Goal: Navigation & Orientation: Find specific page/section

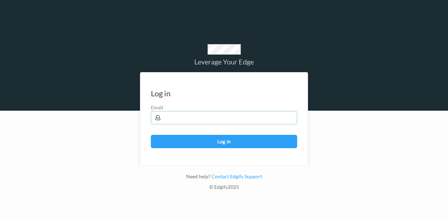
click at [182, 114] on input "text" at bounding box center [224, 117] width 146 height 13
type input "[EMAIL_ADDRESS][PERSON_NAME][DOMAIN_NAME]"
click at [151, 135] on button "Log in" at bounding box center [224, 141] width 146 height 13
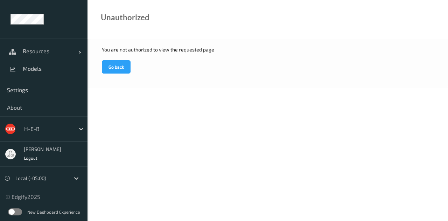
click at [44, 65] on link "Models" at bounding box center [44, 69] width 88 height 18
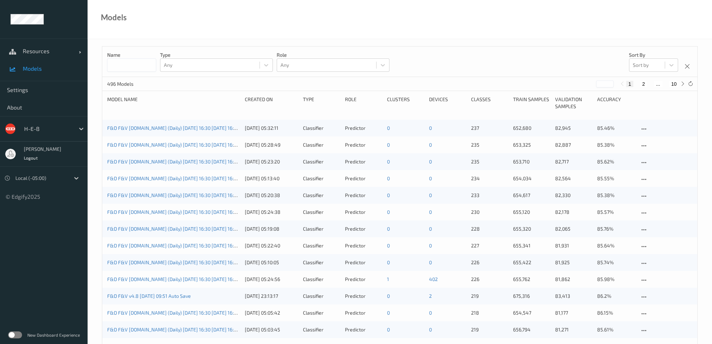
click at [80, 49] on span at bounding box center [80, 51] width 2 height 7
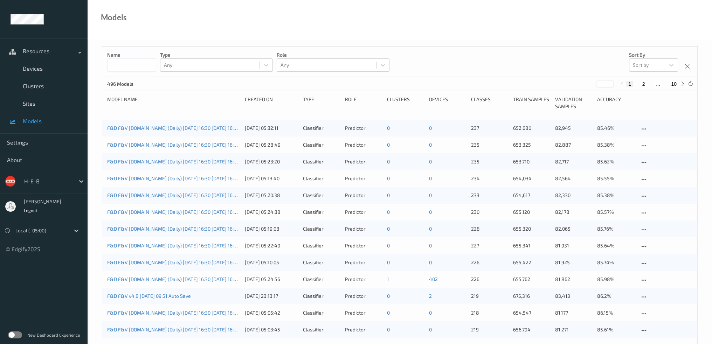
click at [30, 103] on span "Sites" at bounding box center [52, 103] width 58 height 7
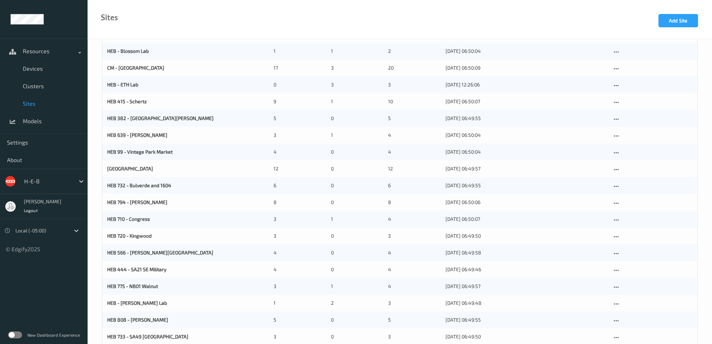
scroll to position [60, 0]
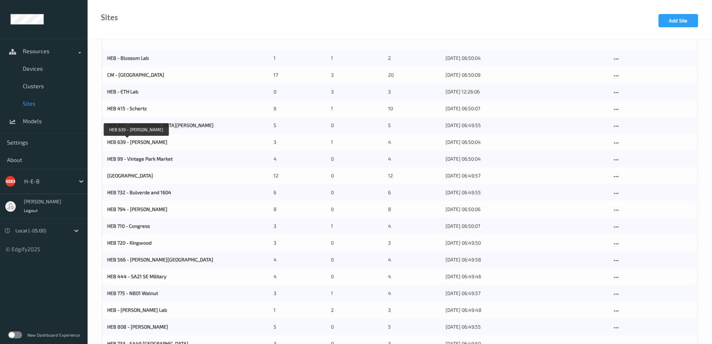
click at [131, 144] on link "HEB 639 - Mueller" at bounding box center [137, 142] width 60 height 6
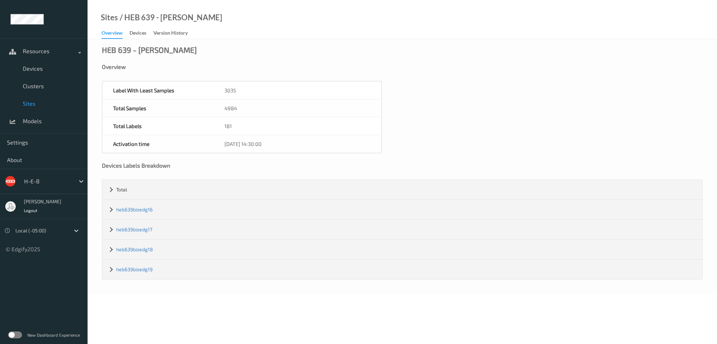
click at [142, 221] on link "heb639bizedg17" at bounding box center [134, 230] width 36 height 6
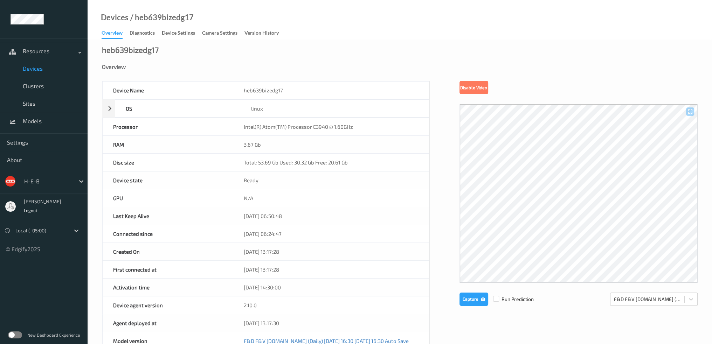
click at [34, 103] on span "Sites" at bounding box center [52, 103] width 58 height 7
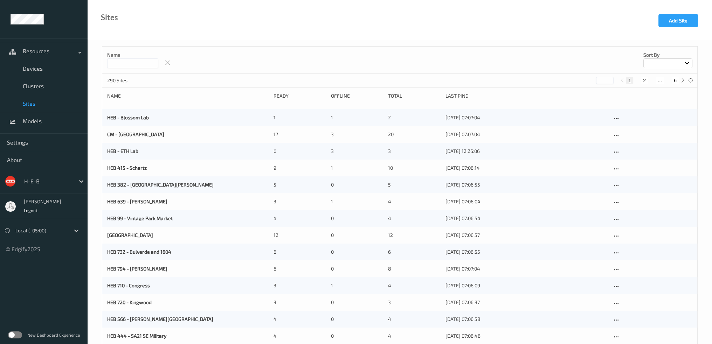
click at [137, 62] on input at bounding box center [132, 64] width 51 height 10
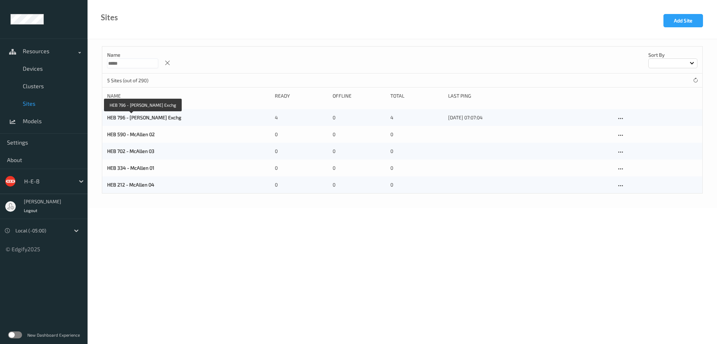
type input "*****"
click at [117, 119] on link "HEB 796 - Allen Exchg" at bounding box center [144, 118] width 74 height 6
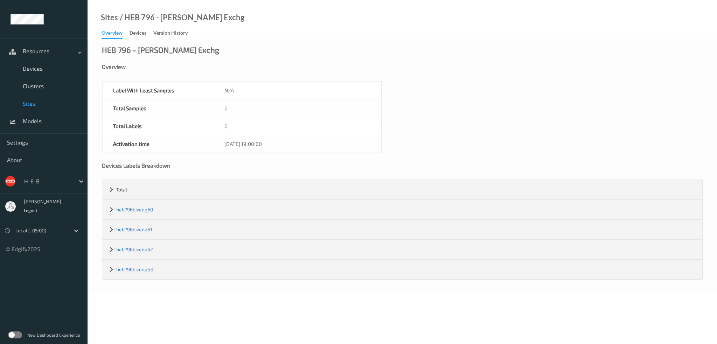
click at [140, 221] on link "heb796bizedg63" at bounding box center [134, 270] width 37 height 6
